Goal: Information Seeking & Learning: Find specific fact

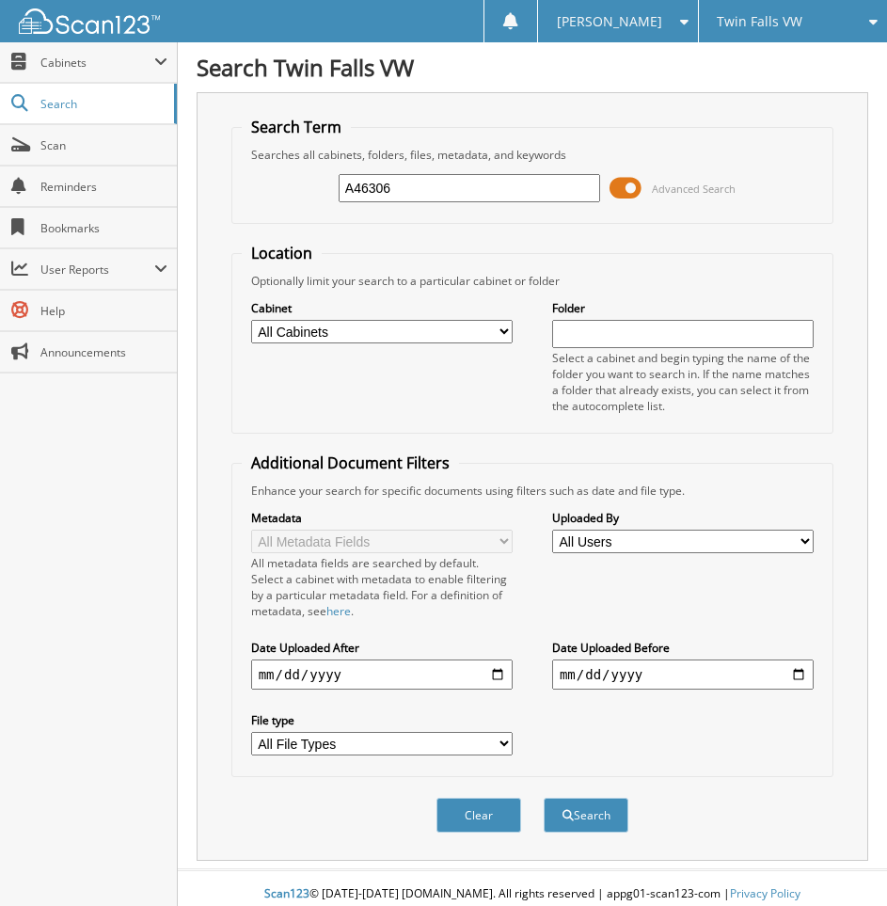
type input "A46306"
click at [544, 798] on button "Search" at bounding box center [586, 815] width 85 height 35
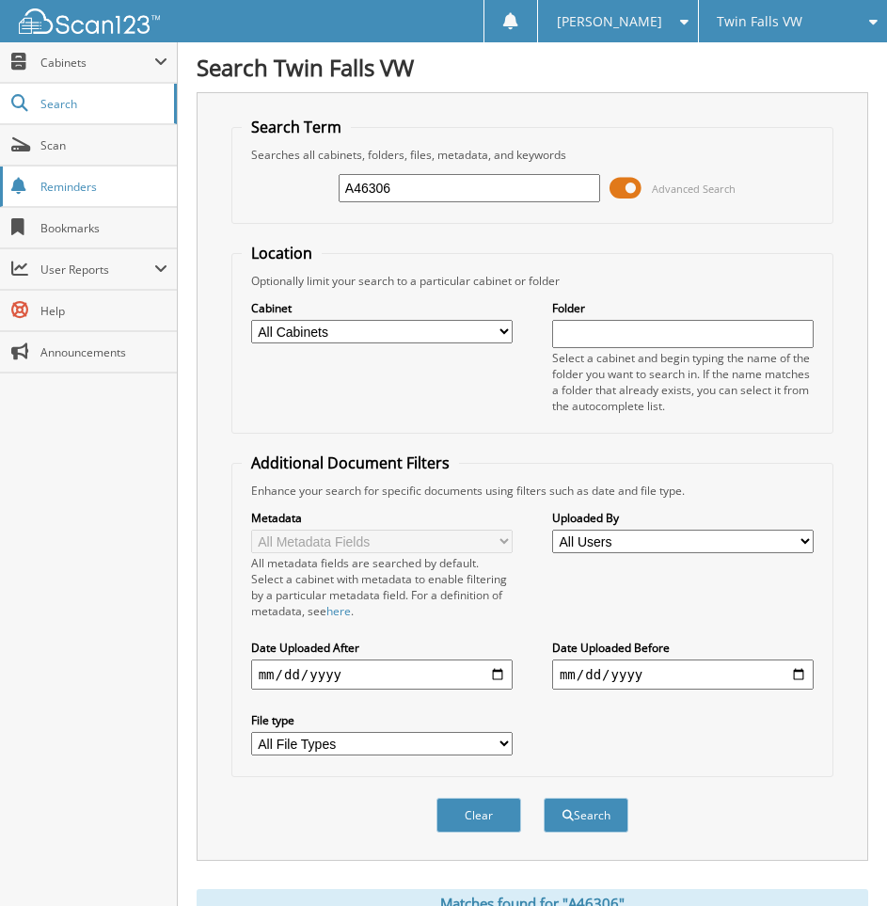
drag, startPoint x: 498, startPoint y: 186, endPoint x: 21, endPoint y: 191, distance: 477.2
click at [21, 191] on body "[PERSON_NAME] Settings Logout Twin Falls VW [PERSON_NAME] Motor Ford [PERSON_NA…" at bounding box center [443, 491] width 887 height 983
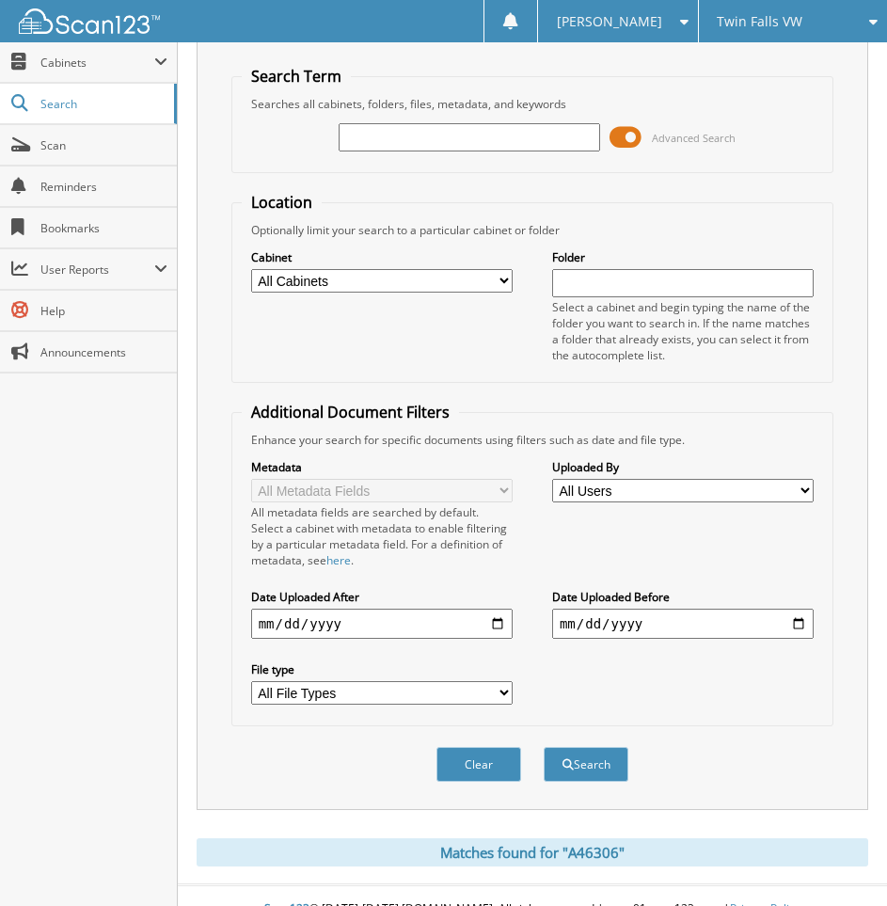
scroll to position [78, 0]
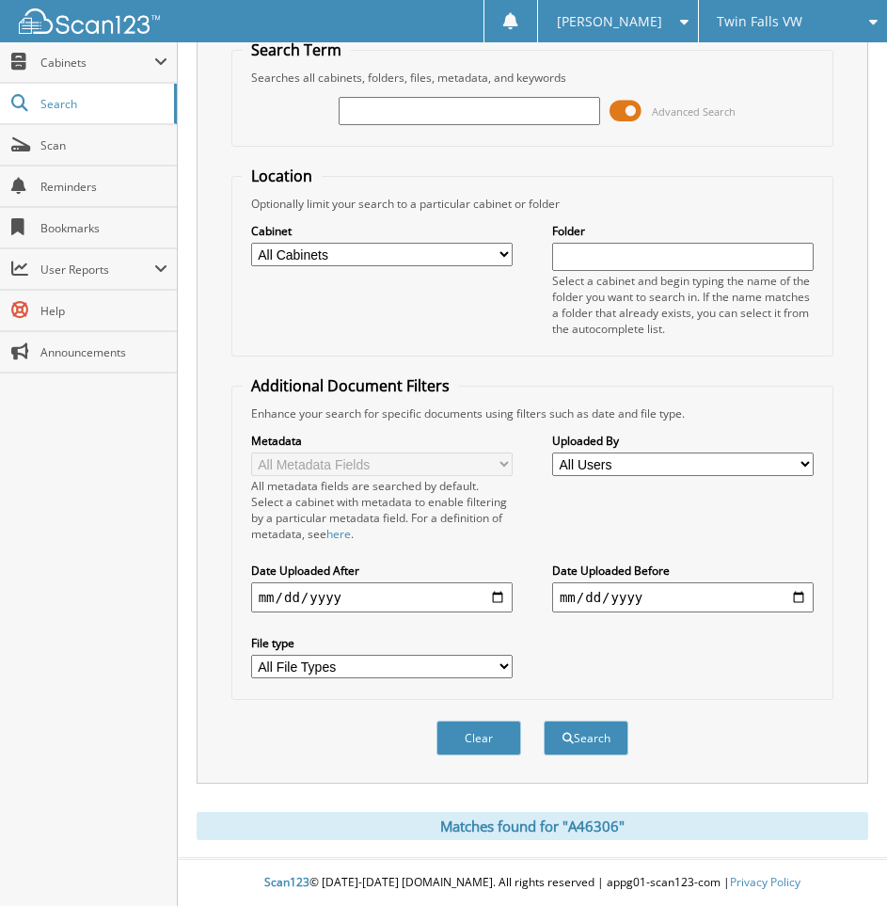
click at [417, 91] on div "Advanced Search" at bounding box center [533, 111] width 583 height 51
click at [414, 110] on input "text" at bounding box center [470, 111] width 262 height 28
type input "[PERSON_NAME], in"
click at [544, 721] on button "Search" at bounding box center [586, 738] width 85 height 35
